Goal: Check status: Check status

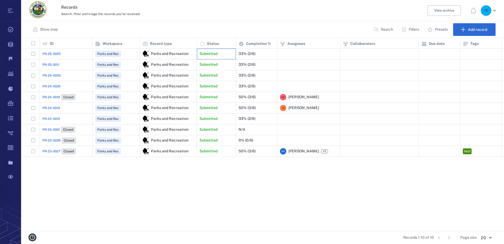
click at [206, 54] on p "Submitted" at bounding box center [209, 53] width 18 height 5
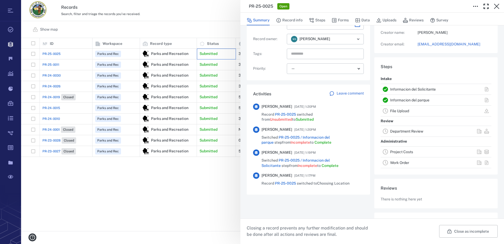
scroll to position [108, 0]
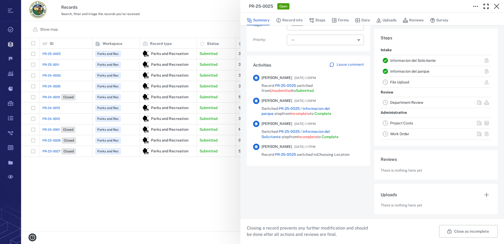
click at [177, 190] on div "PR-25-0025 Open Summary Record info Steps Forms Data Uploads Reviews Survey Rec…" at bounding box center [262, 122] width 483 height 244
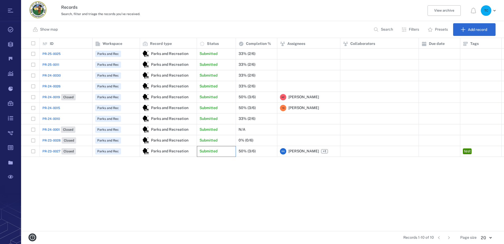
click at [219, 151] on div "Submitted" at bounding box center [216, 151] width 33 height 11
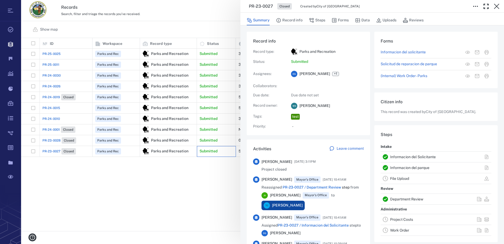
scroll to position [94, 0]
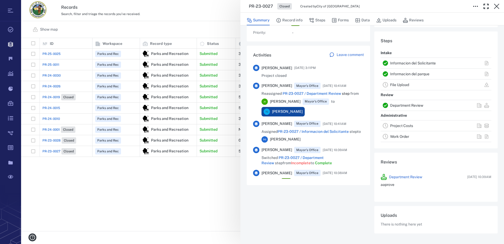
click at [194, 189] on div "PR-23-0027 Closed Created by City of Hialeah Summary Record info Steps Forms Da…" at bounding box center [262, 122] width 483 height 244
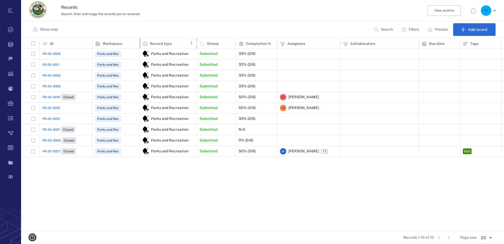
click at [156, 44] on p "Record type" at bounding box center [161, 43] width 22 height 5
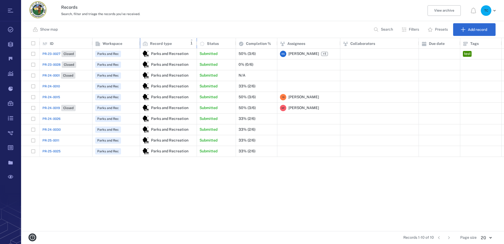
click at [156, 44] on p "Record type" at bounding box center [161, 43] width 22 height 5
click at [251, 43] on p "Completion %" at bounding box center [258, 43] width 24 height 5
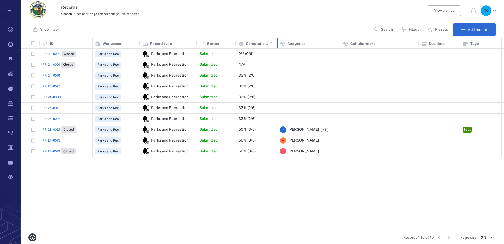
click at [302, 45] on p "Assignees" at bounding box center [296, 43] width 18 height 5
click at [374, 43] on p "Collaborators" at bounding box center [362, 43] width 25 height 5
click at [425, 42] on icon at bounding box center [424, 43] width 4 height 4
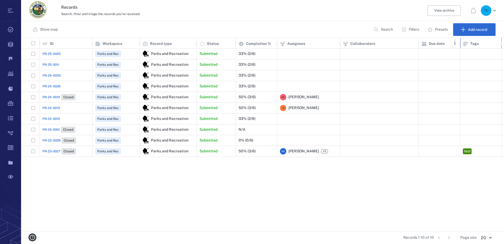
click at [471, 47] on div "Tags" at bounding box center [481, 43] width 36 height 15
click at [99, 44] on icon at bounding box center [97, 43] width 4 height 4
click at [209, 54] on p "Submitted" at bounding box center [209, 53] width 18 height 5
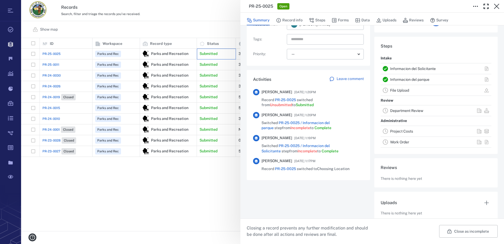
scroll to position [102, 0]
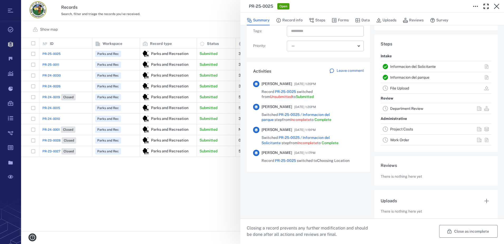
click at [455, 231] on button "Close as incomplete" at bounding box center [468, 231] width 59 height 13
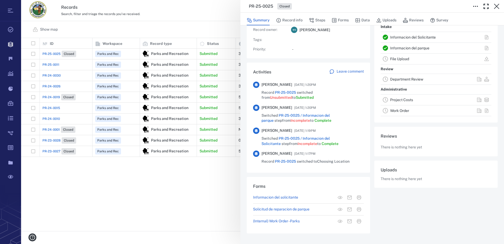
scroll to position [84, 0]
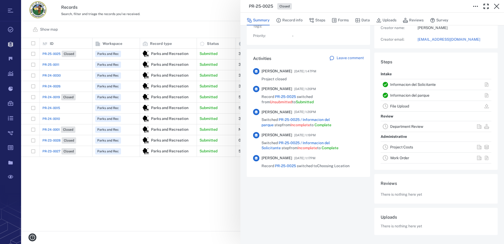
click at [196, 172] on div "PR-25-0025 Closed Summary Record info Steps Forms Data Uploads Reviews Survey R…" at bounding box center [262, 122] width 483 height 244
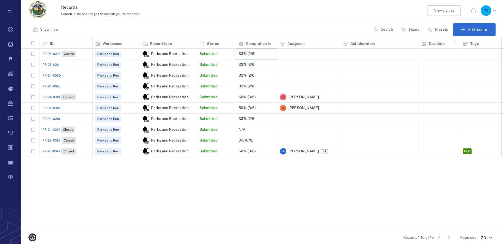
click at [251, 54] on div "33% (2/6)" at bounding box center [247, 54] width 17 height 4
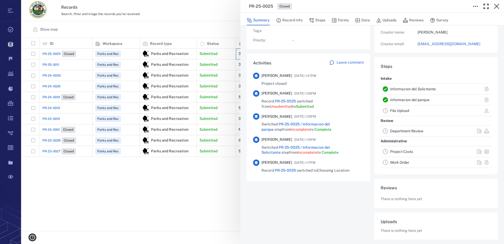
scroll to position [85, 0]
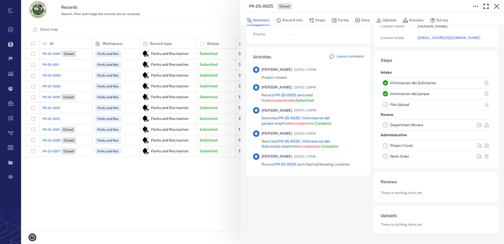
click at [173, 186] on div "PR-25-0025 Closed Summary Record info Steps Forms Data Uploads Reviews Survey R…" at bounding box center [262, 122] width 483 height 244
